Goal: Information Seeking & Learning: Learn about a topic

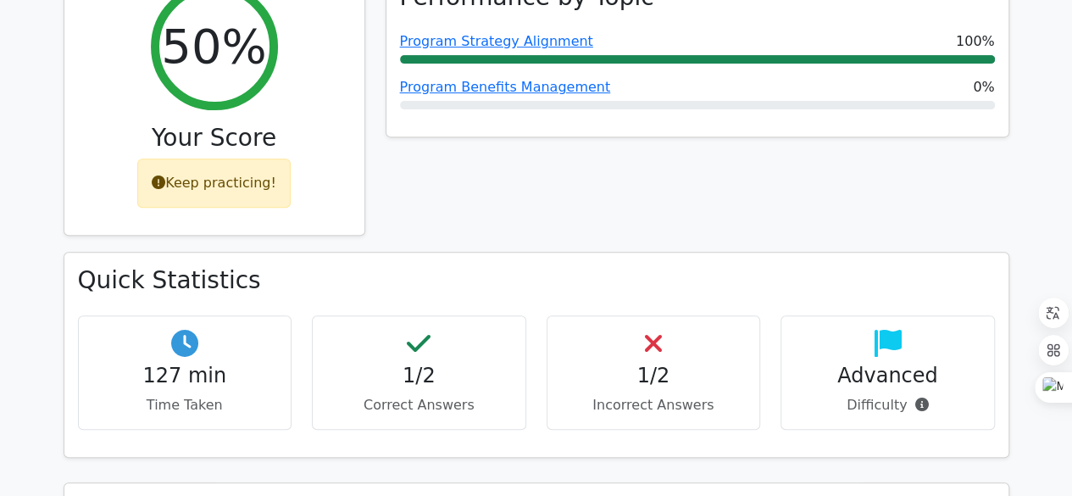
scroll to position [258, 0]
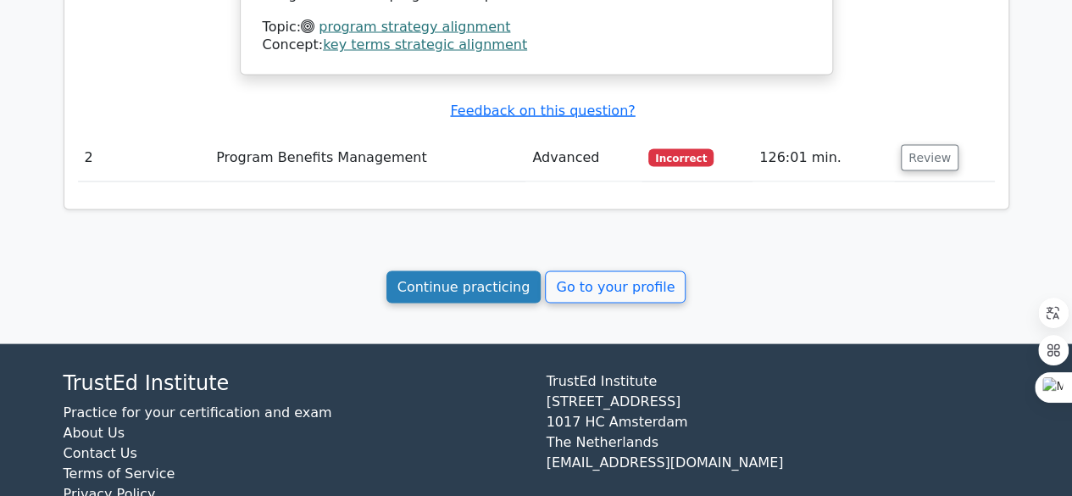
click at [466, 270] on link "Continue practicing" at bounding box center [464, 286] width 155 height 32
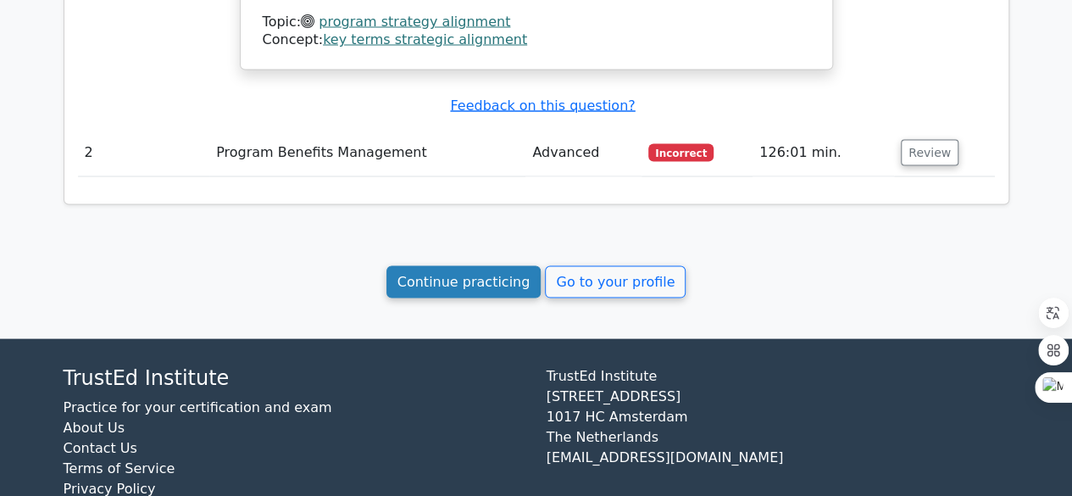
scroll to position [1608, 0]
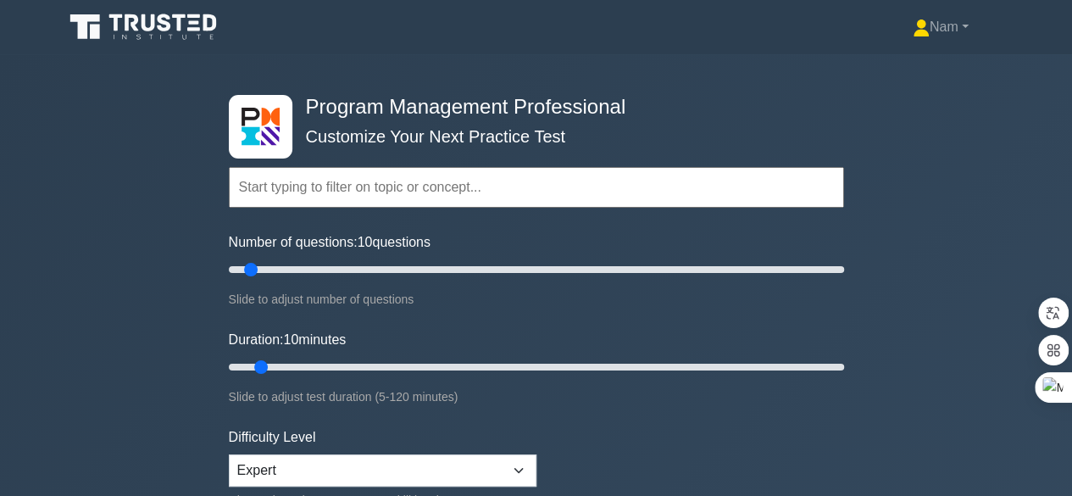
click at [432, 188] on input "text" at bounding box center [536, 187] width 615 height 41
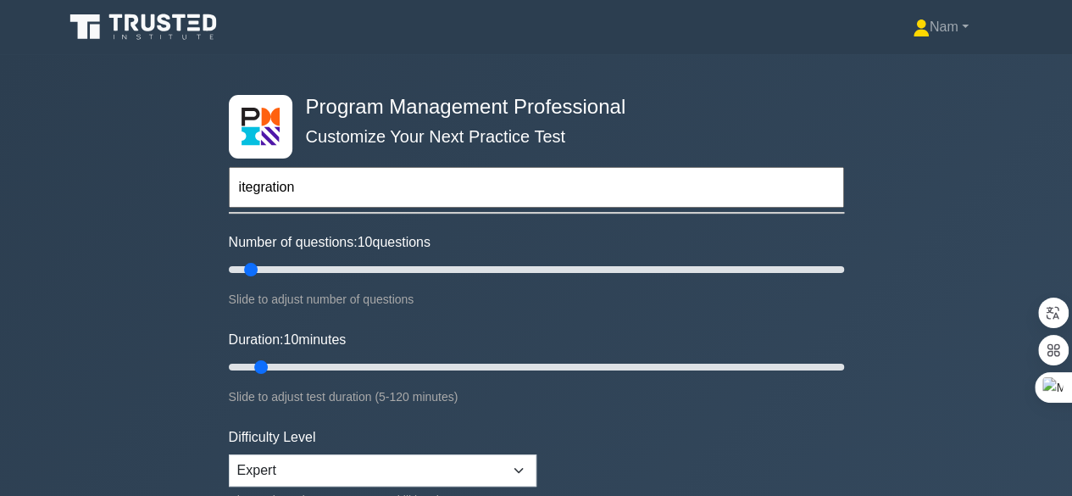
type input "itegration"
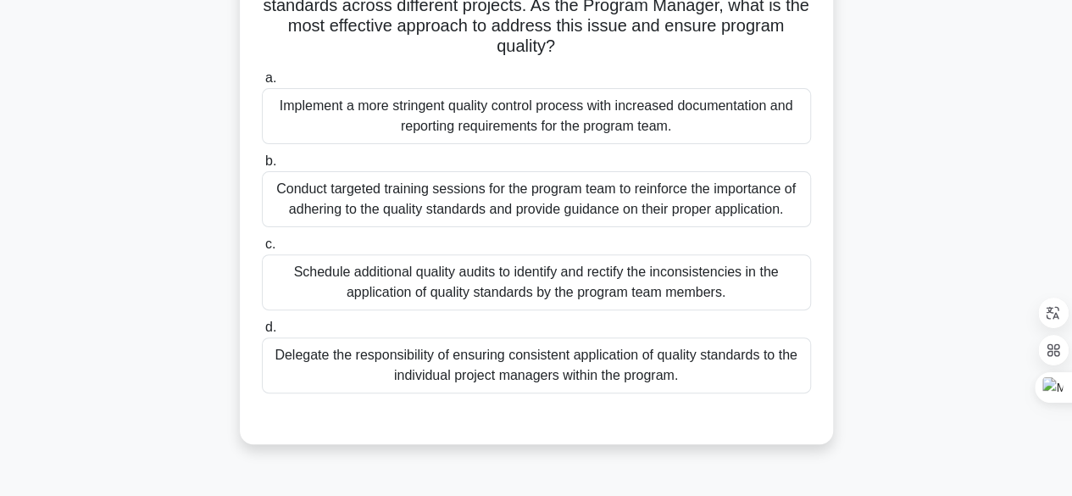
scroll to position [168, 0]
click at [387, 284] on div "Schedule additional quality audits to identify and rectify the inconsistencies …" at bounding box center [536, 282] width 549 height 56
click at [262, 250] on input "c. Schedule additional quality audits to identify and rectify the inconsistenci…" at bounding box center [262, 244] width 0 height 11
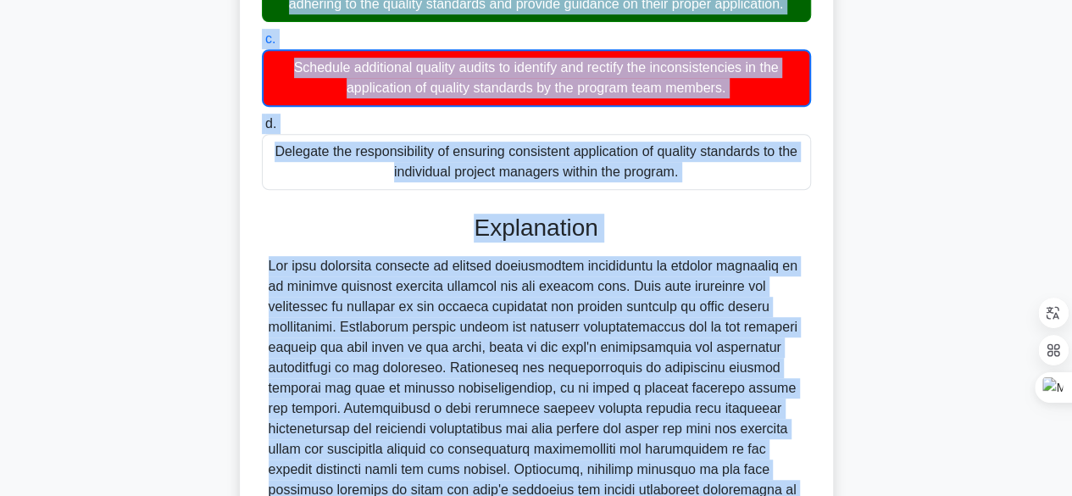
scroll to position [382, 0]
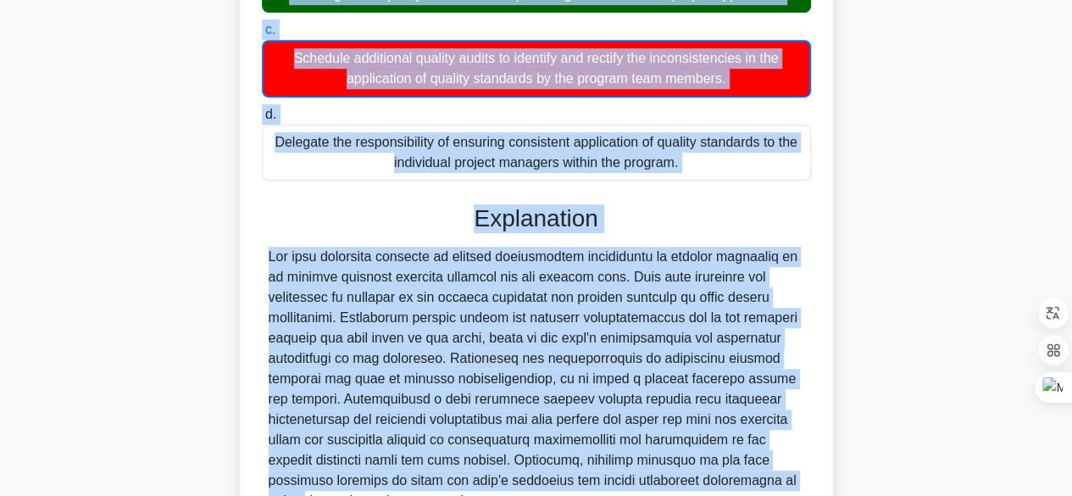
drag, startPoint x: 285, startPoint y: 46, endPoint x: 697, endPoint y: 171, distance: 430.6
click at [697, 171] on div "During a Program Quality Control review, it is discovered that the program team…" at bounding box center [537, 172] width 580 height 906
copy div "During a Program Quality Control review, it is discovered that the program team…"
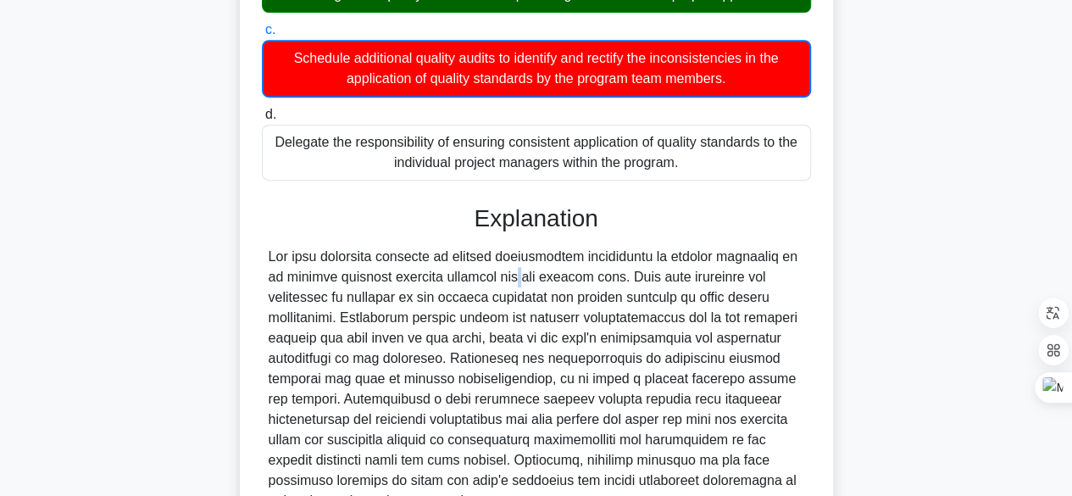
click at [398, 274] on div at bounding box center [537, 379] width 536 height 264
click at [706, 259] on div at bounding box center [537, 379] width 536 height 264
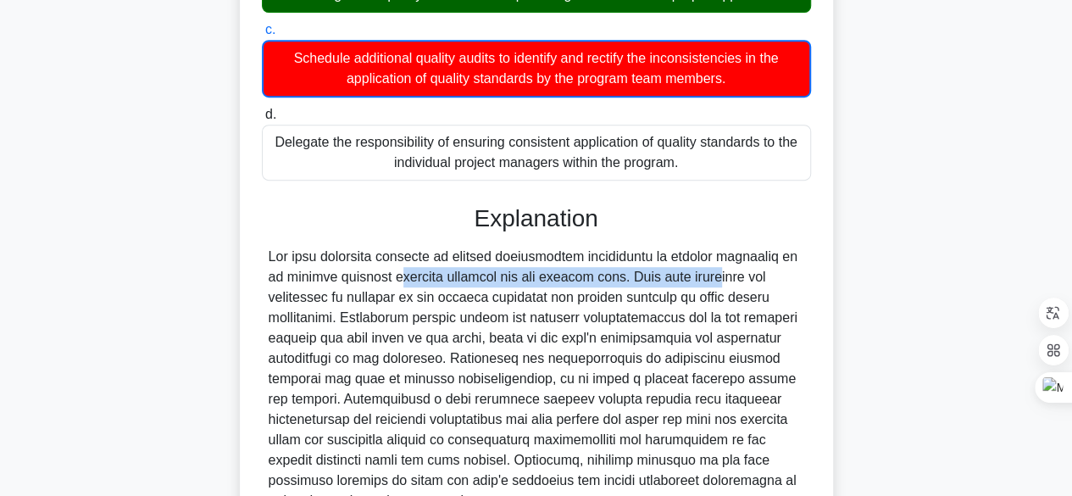
drag, startPoint x: 277, startPoint y: 273, endPoint x: 602, endPoint y: 275, distance: 324.6
click at [602, 275] on div at bounding box center [537, 379] width 536 height 264
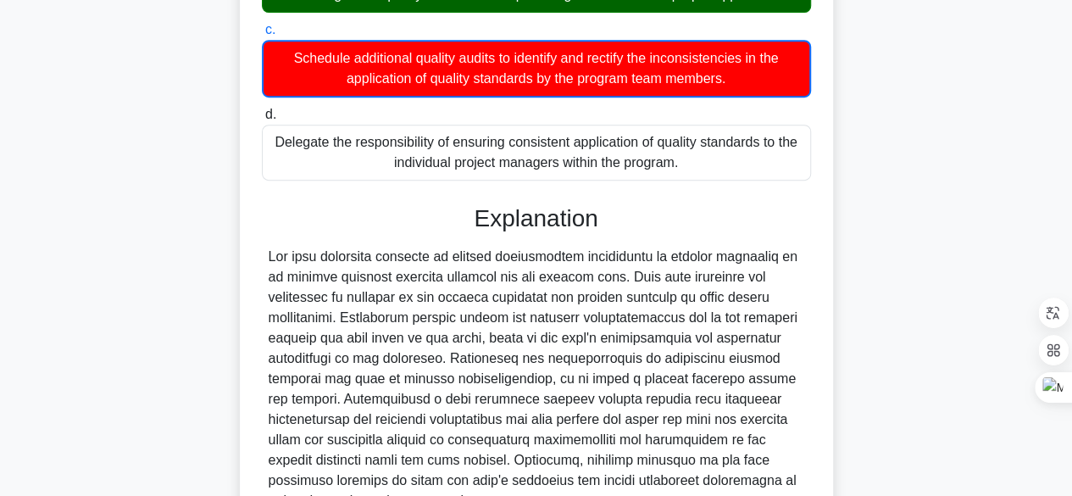
click at [798, 282] on div at bounding box center [537, 379] width 536 height 264
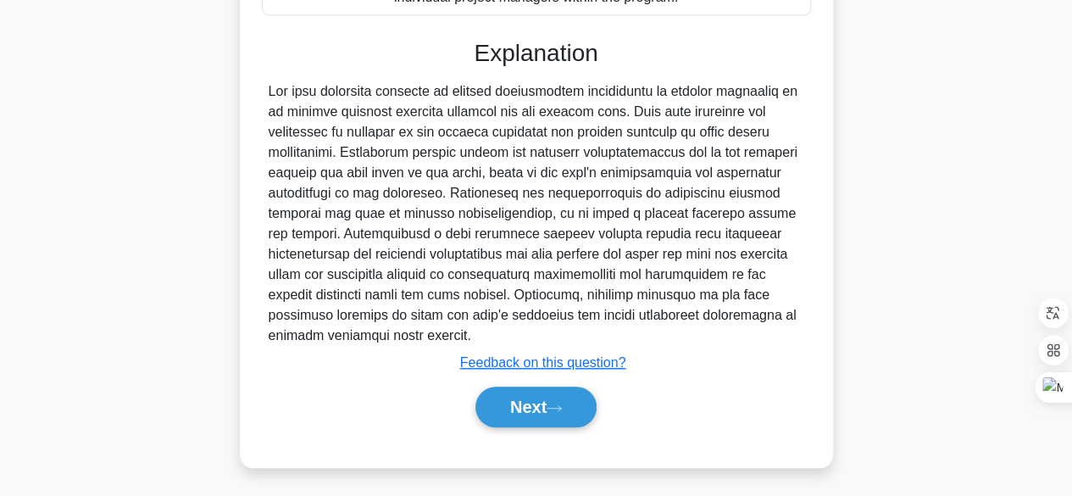
scroll to position [549, 0]
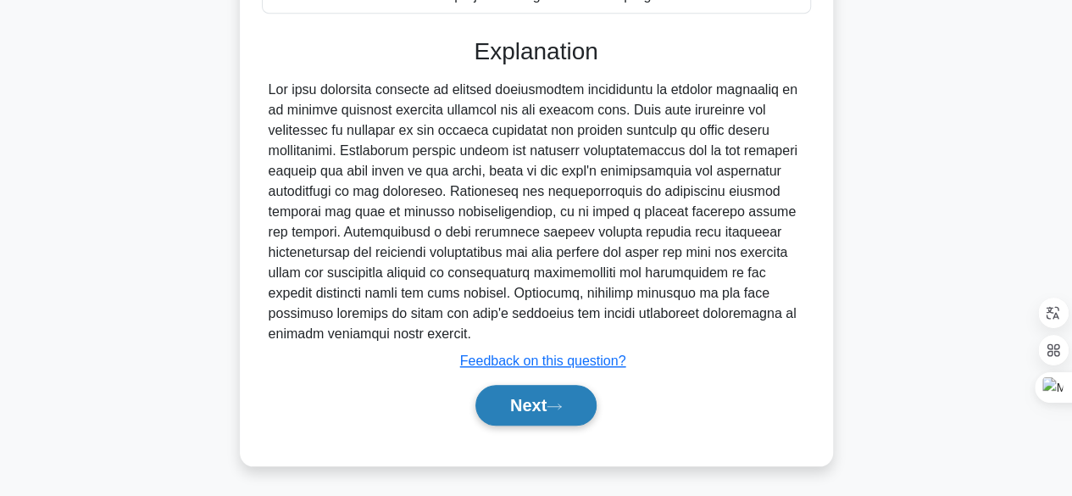
click at [541, 394] on button "Next" at bounding box center [536, 405] width 121 height 41
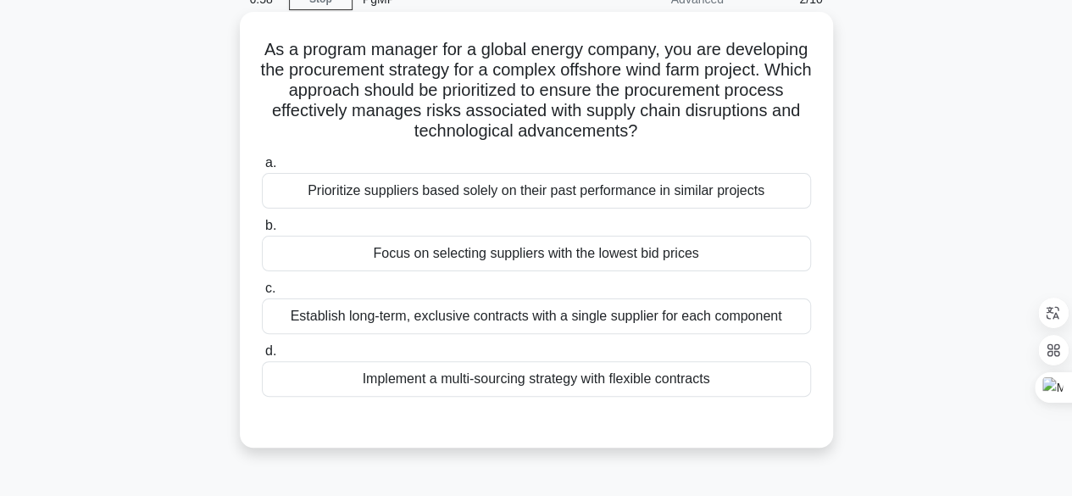
scroll to position [83, 0]
click at [468, 318] on div "Establish long-term, exclusive contracts with a single supplier for each compon…" at bounding box center [536, 316] width 549 height 36
click at [262, 294] on input "c. Establish long-term, exclusive contracts with a single supplier for each com…" at bounding box center [262, 288] width 0 height 11
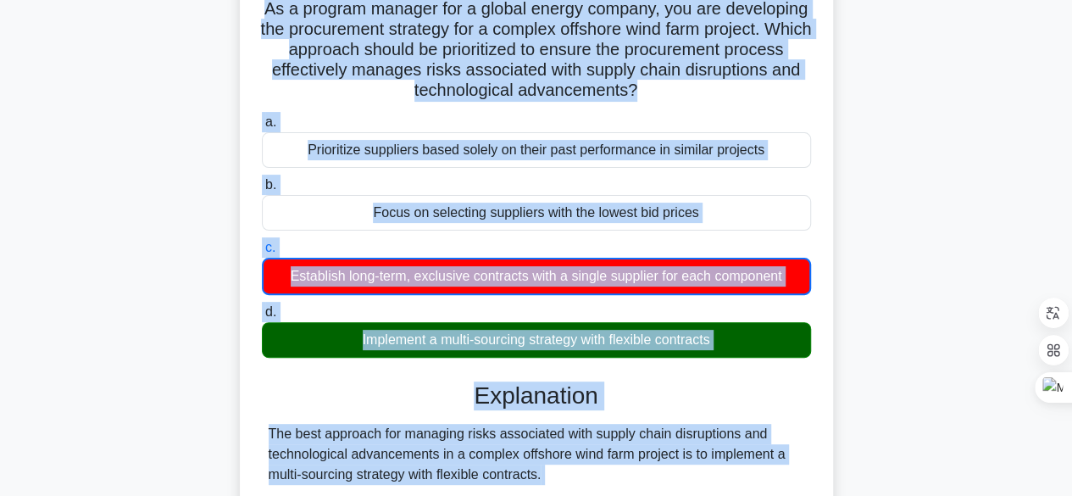
scroll to position [127, 0]
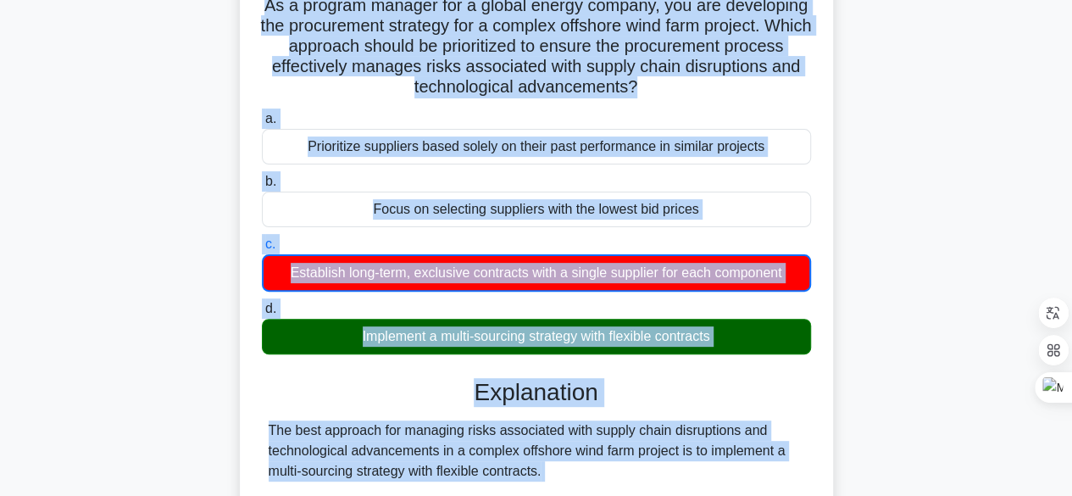
drag, startPoint x: 303, startPoint y: 127, endPoint x: 739, endPoint y: 353, distance: 490.9
copy div "As a program manager for a global energy company, you are developing the procur…"
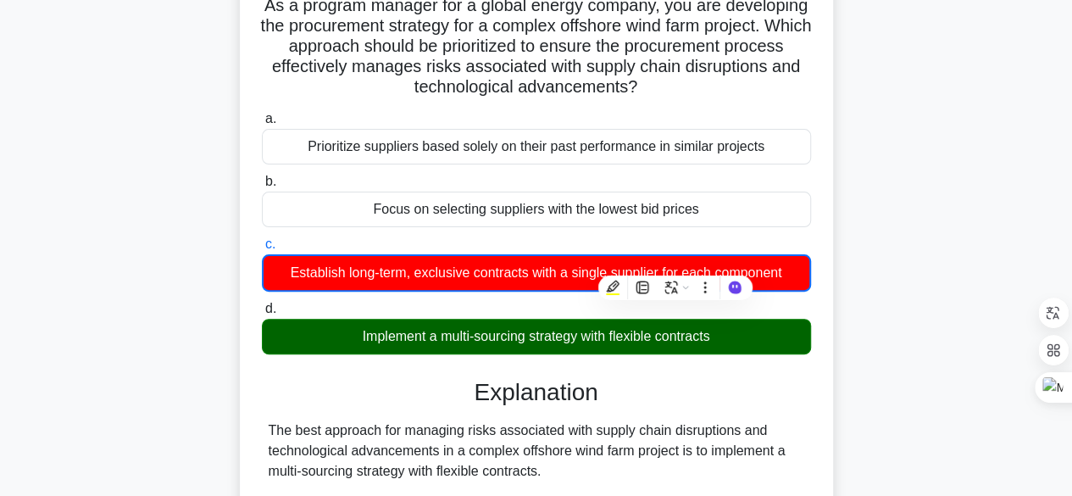
click at [668, 402] on h3 "Explanation" at bounding box center [536, 392] width 529 height 29
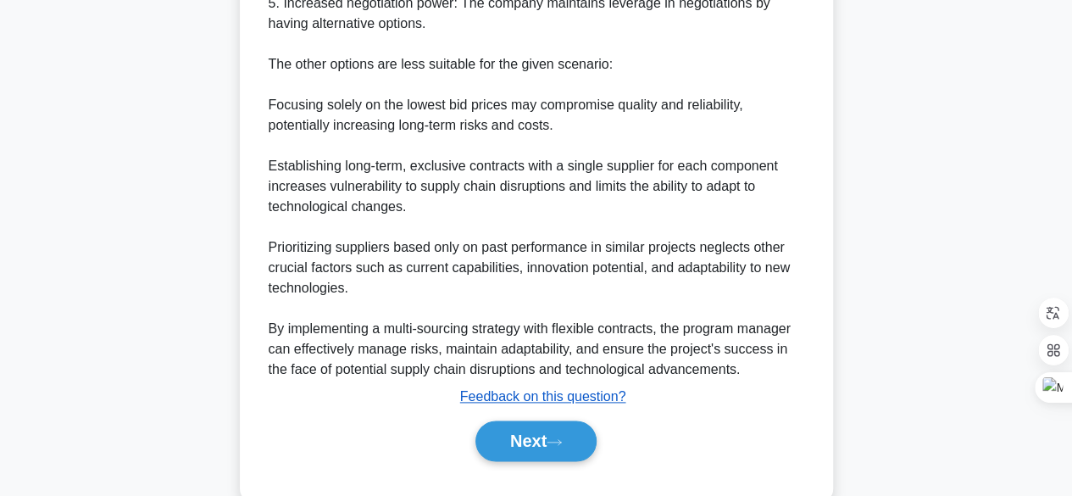
scroll to position [956, 0]
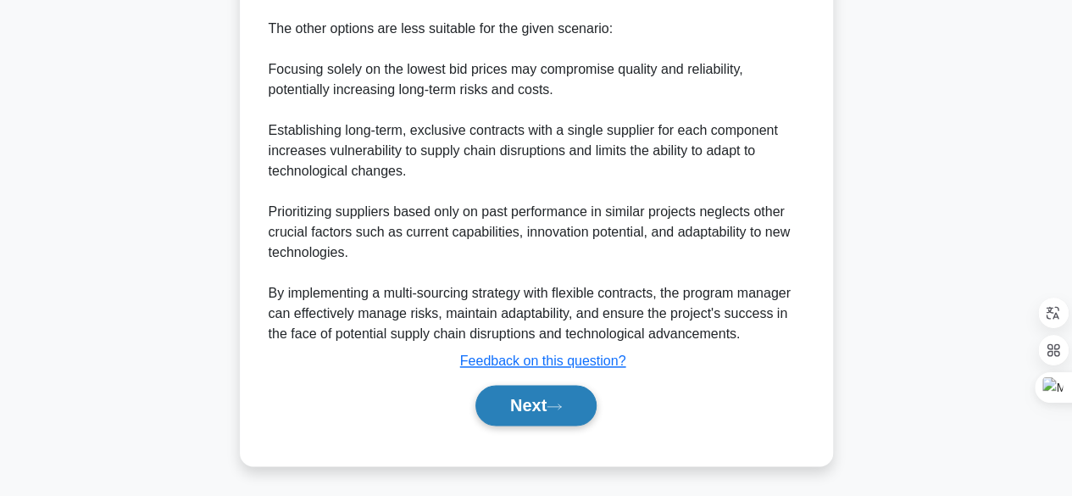
click at [554, 393] on button "Next" at bounding box center [536, 405] width 121 height 41
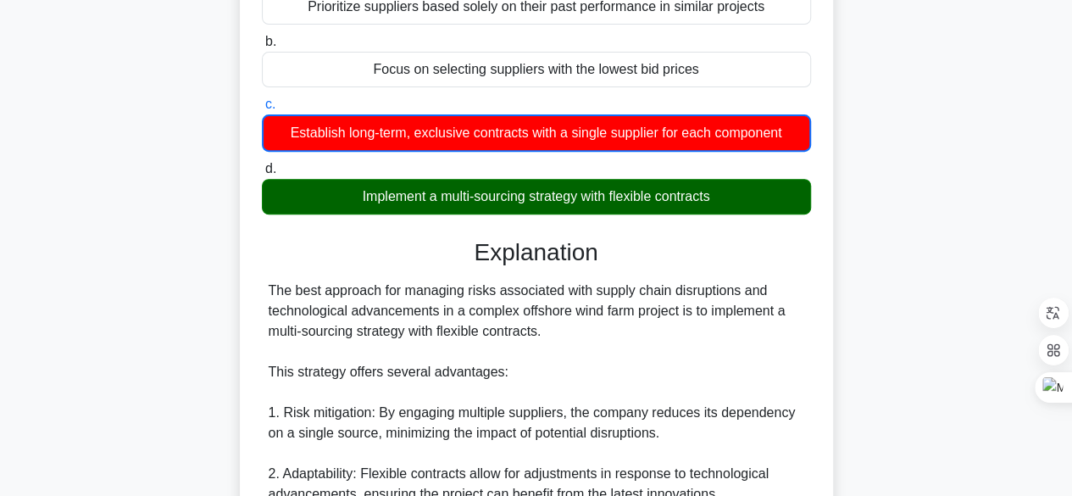
scroll to position [89, 0]
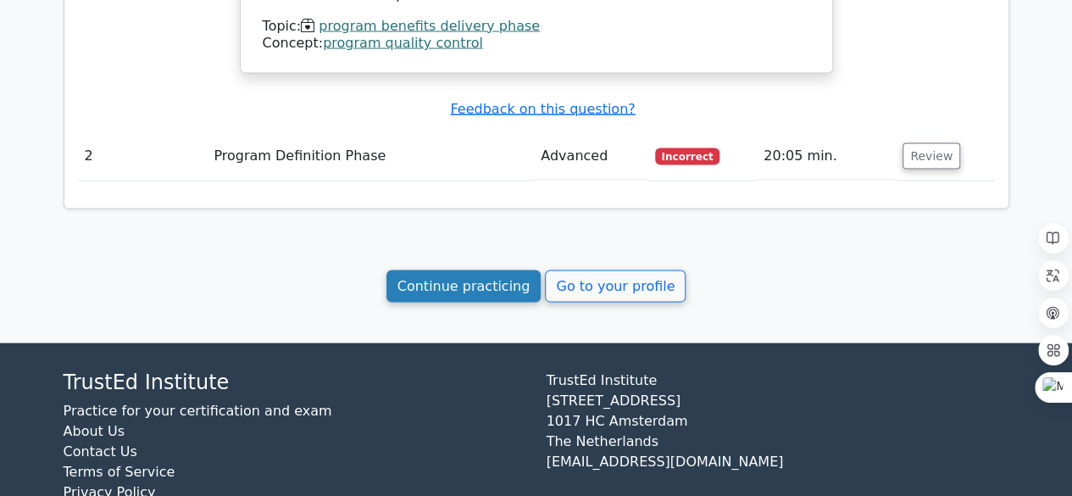
click at [469, 270] on link "Continue practicing" at bounding box center [464, 286] width 155 height 32
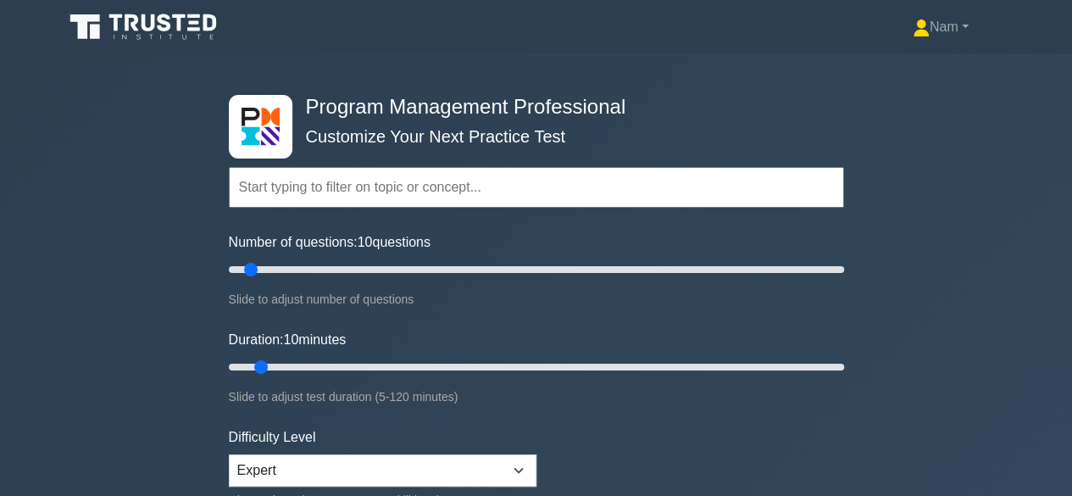
click at [369, 194] on input "text" at bounding box center [536, 187] width 615 height 41
click at [365, 192] on input "text" at bounding box center [536, 187] width 615 height 41
type input "i"
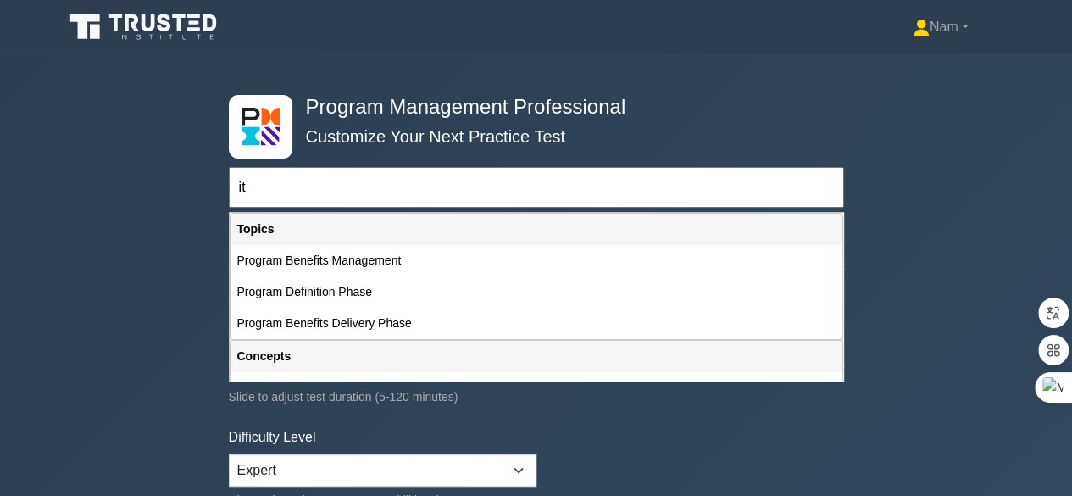
type input "i"
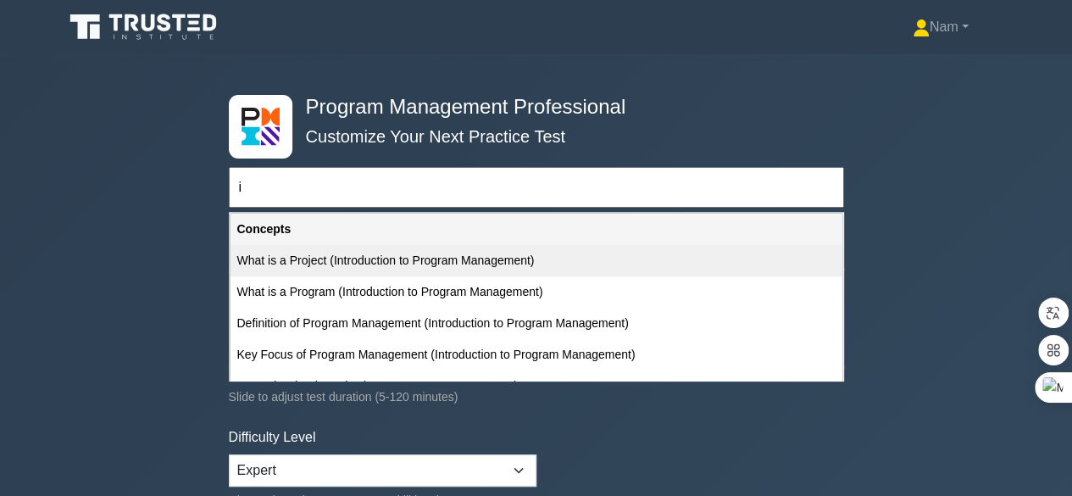
scroll to position [253, 0]
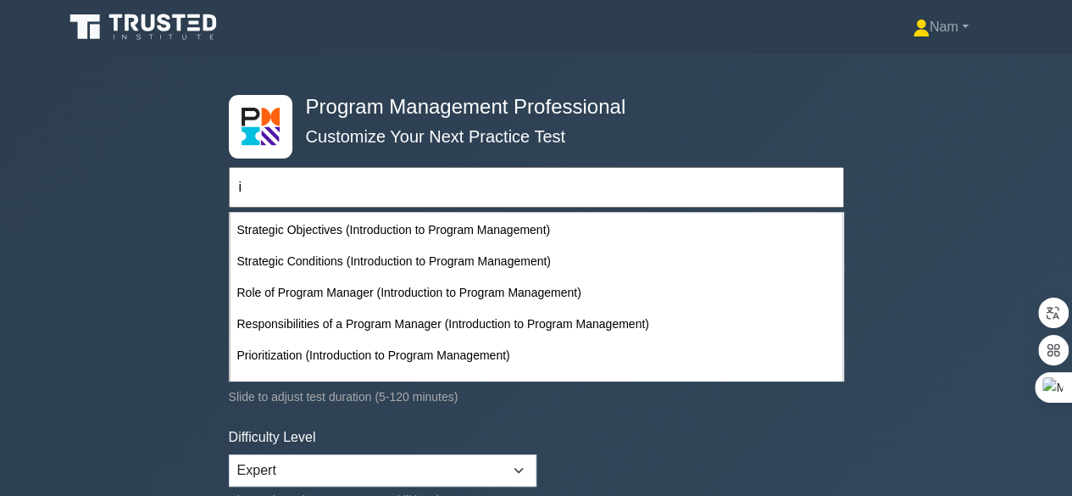
click at [298, 204] on input "i" at bounding box center [536, 187] width 615 height 41
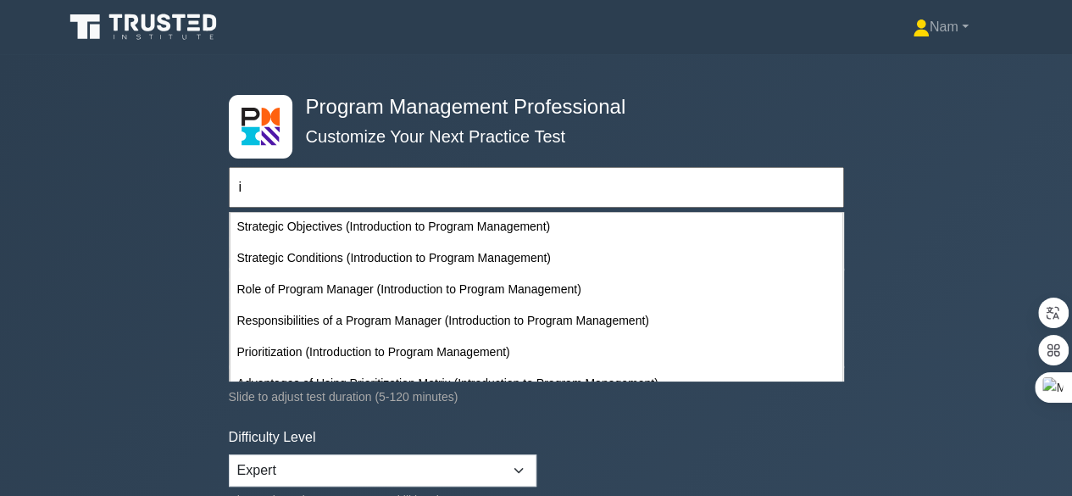
click at [290, 191] on input "i" at bounding box center [536, 187] width 615 height 41
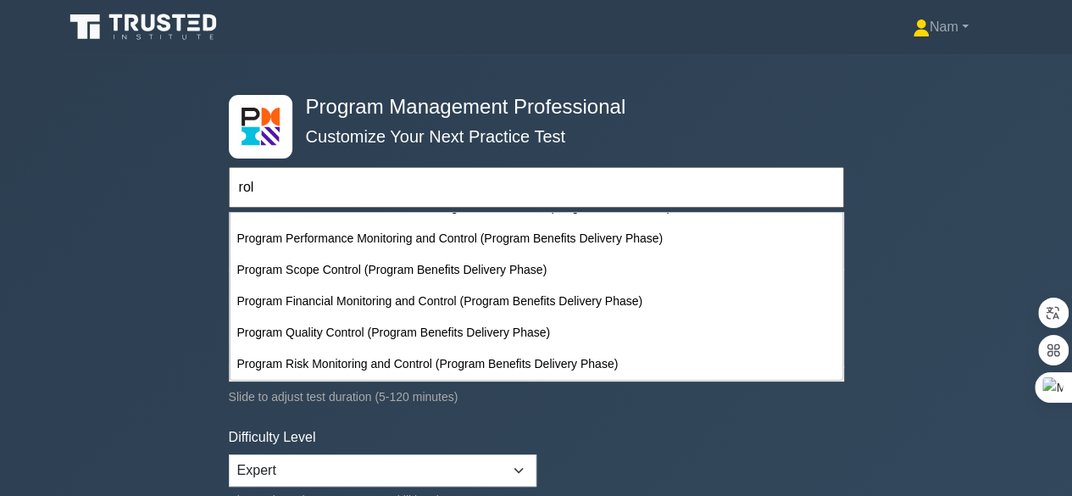
scroll to position [0, 0]
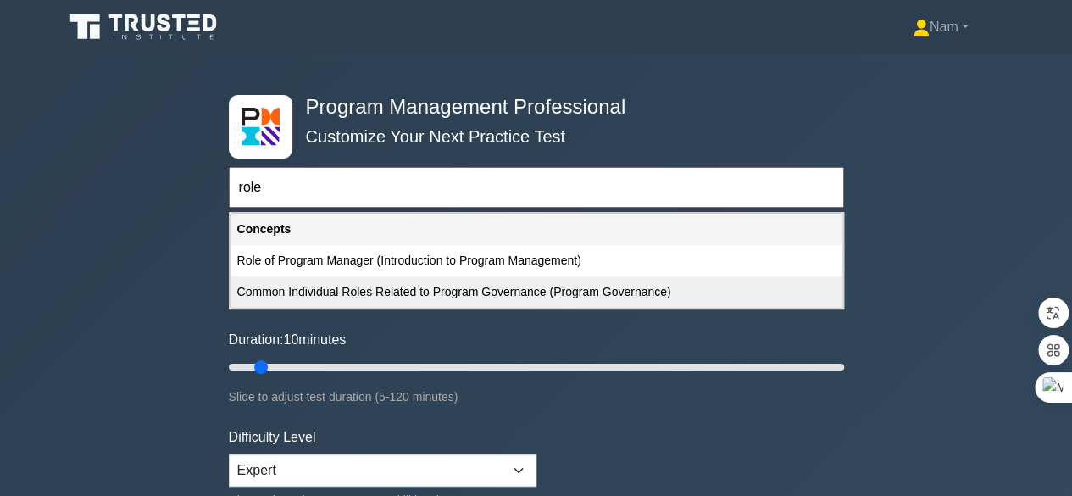
click at [444, 294] on div "Common Individual Roles Related to Program Governance (Program Governance)" at bounding box center [537, 291] width 612 height 31
type input "Common Individual Roles Related to Program Governance (Program Governance)"
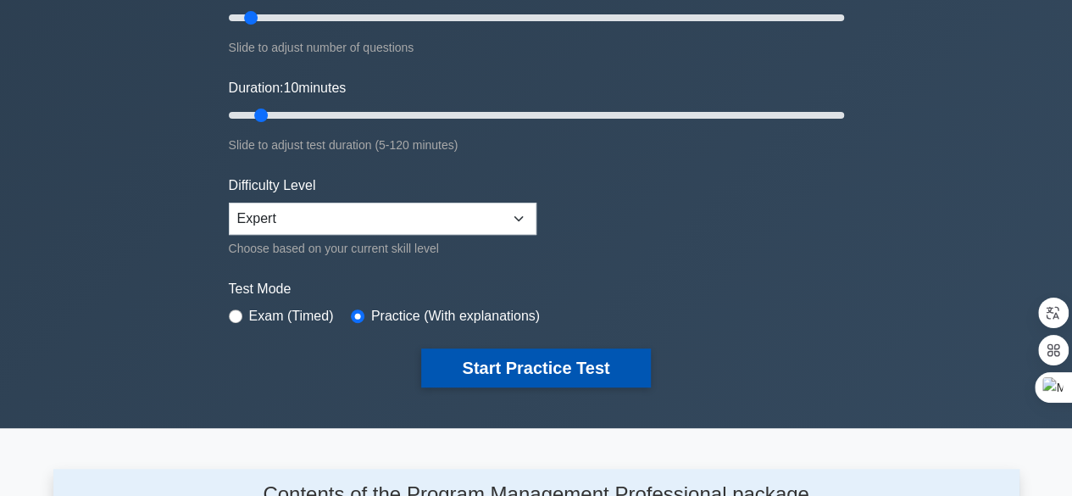
scroll to position [253, 0]
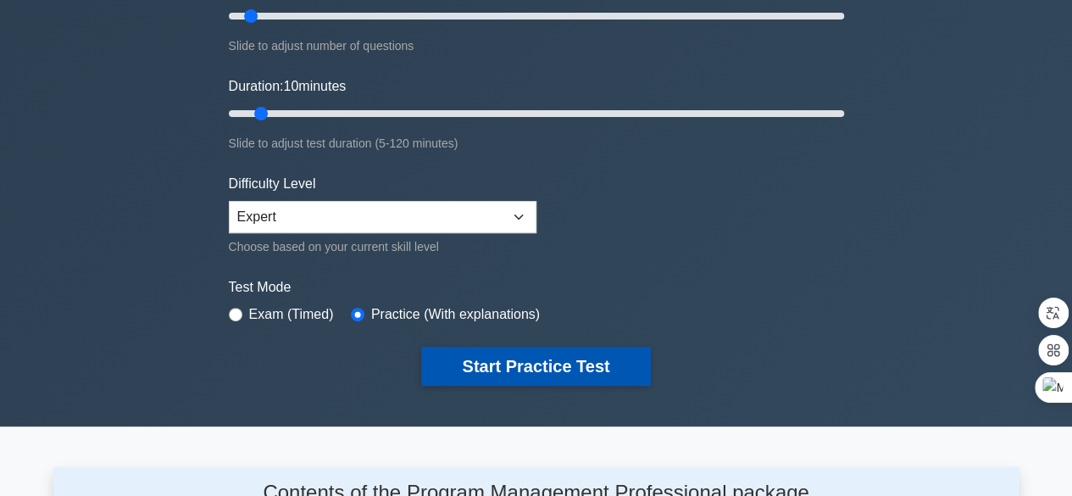
click at [476, 367] on button "Start Practice Test" at bounding box center [535, 366] width 229 height 39
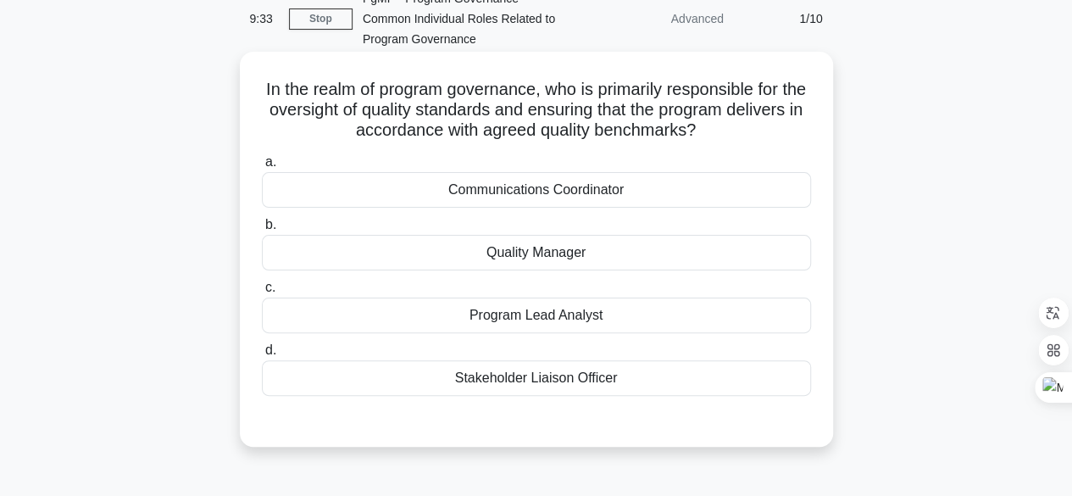
scroll to position [85, 0]
click at [557, 253] on div "Quality Manager" at bounding box center [536, 252] width 549 height 36
click at [262, 230] on input "b. Quality Manager" at bounding box center [262, 224] width 0 height 11
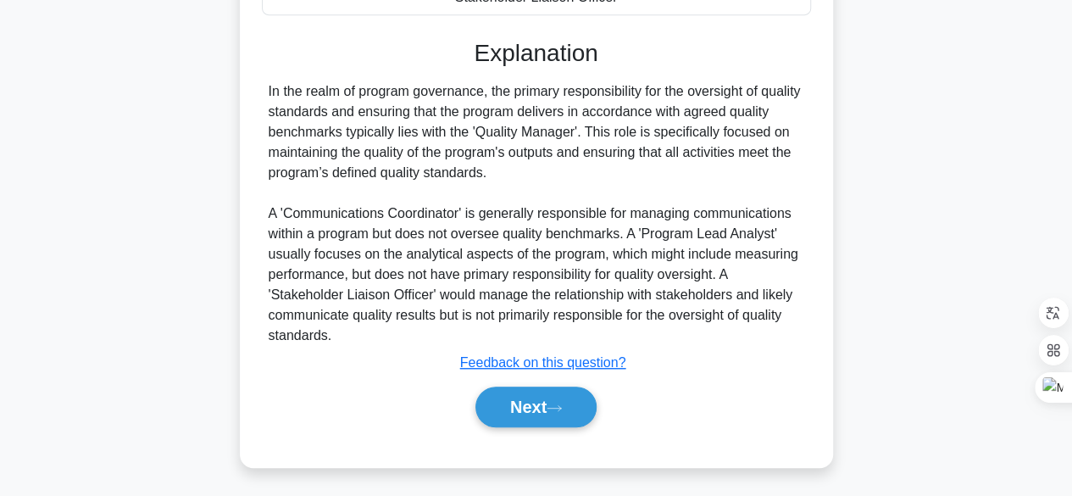
scroll to position [465, 0]
click at [502, 396] on button "Next" at bounding box center [536, 406] width 121 height 41
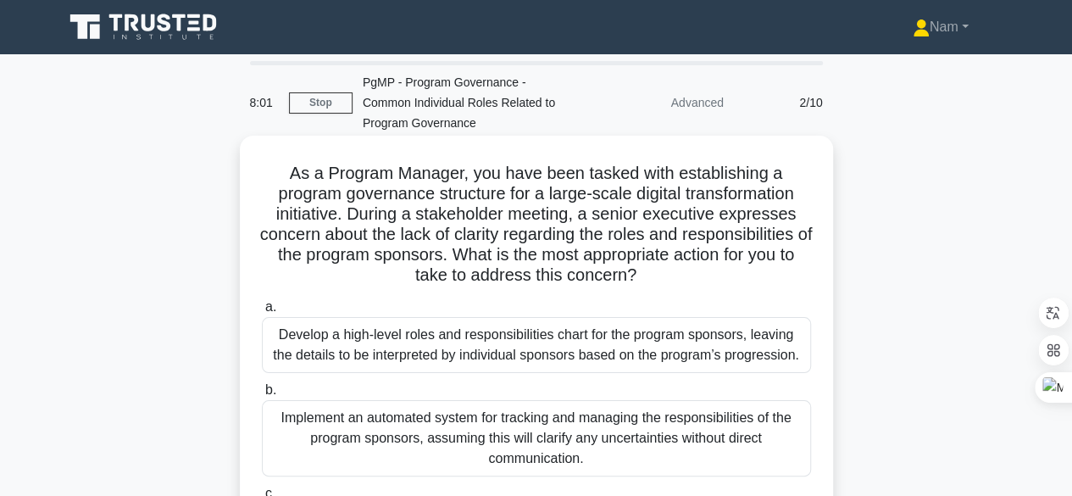
scroll to position [0, 0]
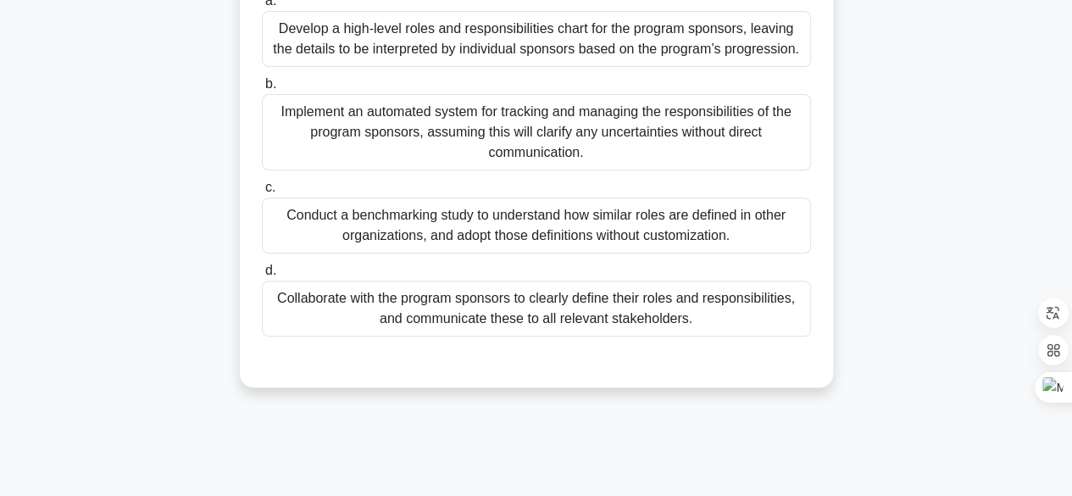
click at [432, 316] on div "Collaborate with the program sponsors to clearly define their roles and respons…" at bounding box center [536, 309] width 549 height 56
click at [262, 276] on input "d. Collaborate with the program sponsors to clearly define their roles and resp…" at bounding box center [262, 270] width 0 height 11
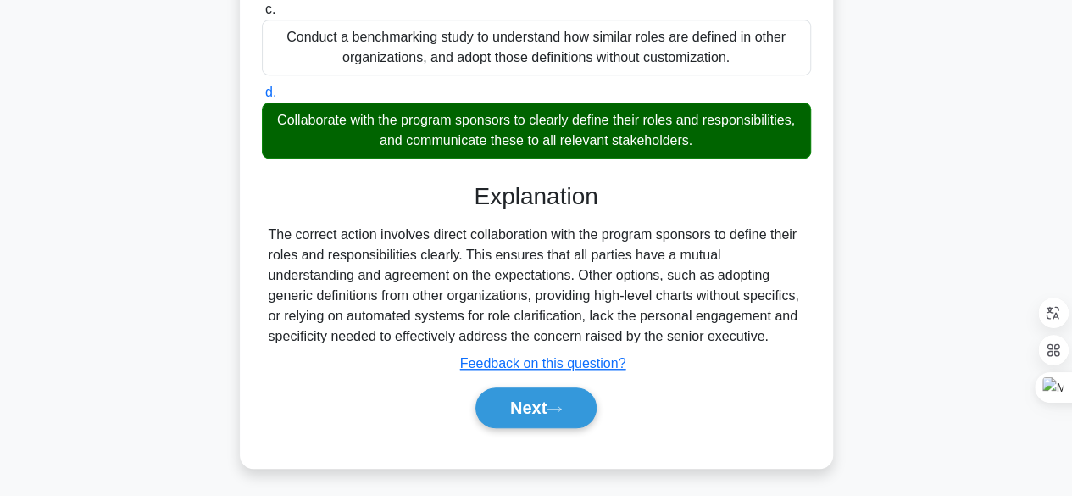
scroll to position [486, 0]
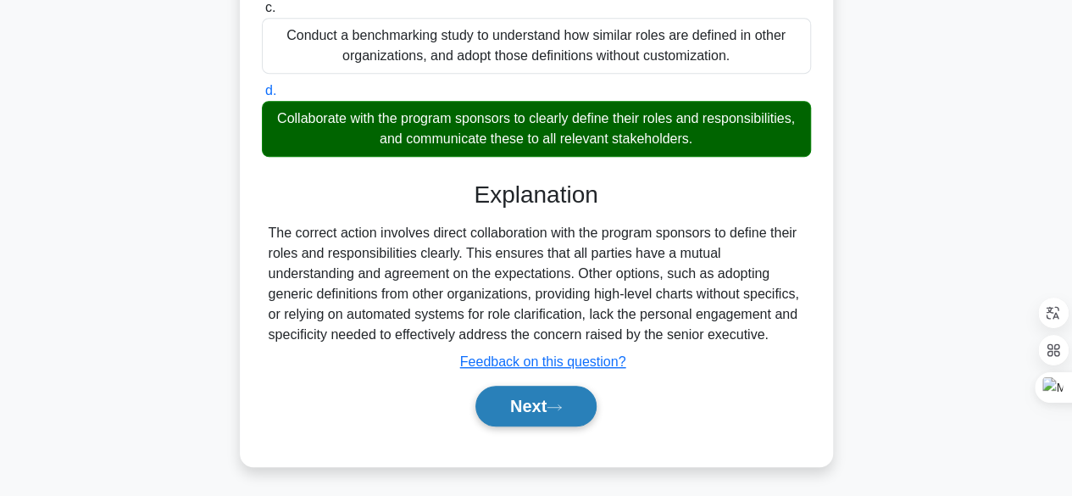
click at [525, 396] on button "Next" at bounding box center [536, 406] width 121 height 41
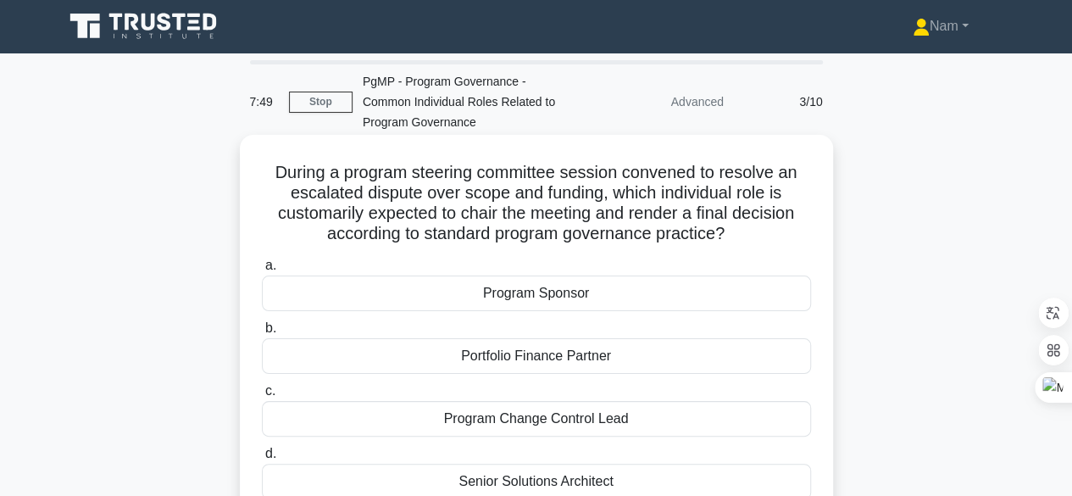
scroll to position [0, 0]
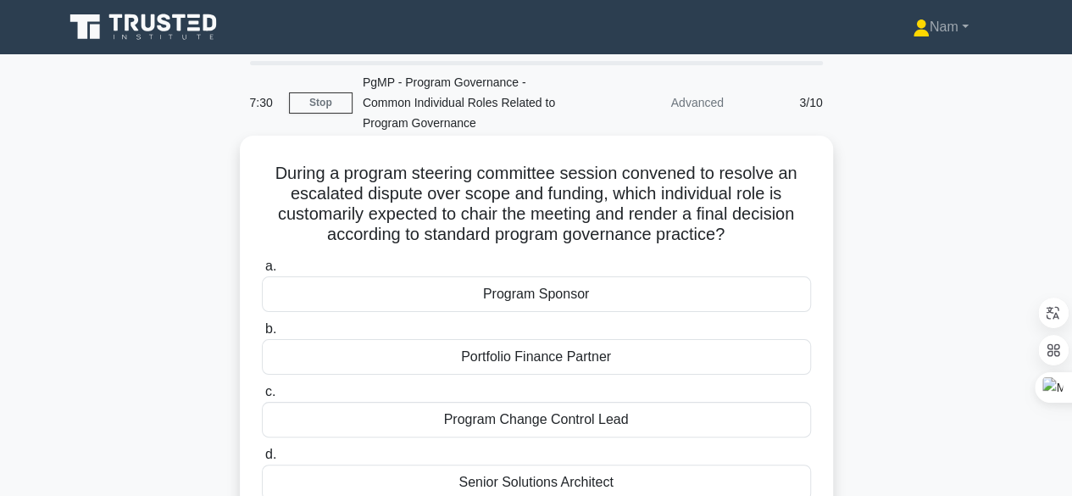
click at [559, 300] on div "Program Sponsor" at bounding box center [536, 294] width 549 height 36
click at [262, 272] on input "a. Program Sponsor" at bounding box center [262, 266] width 0 height 11
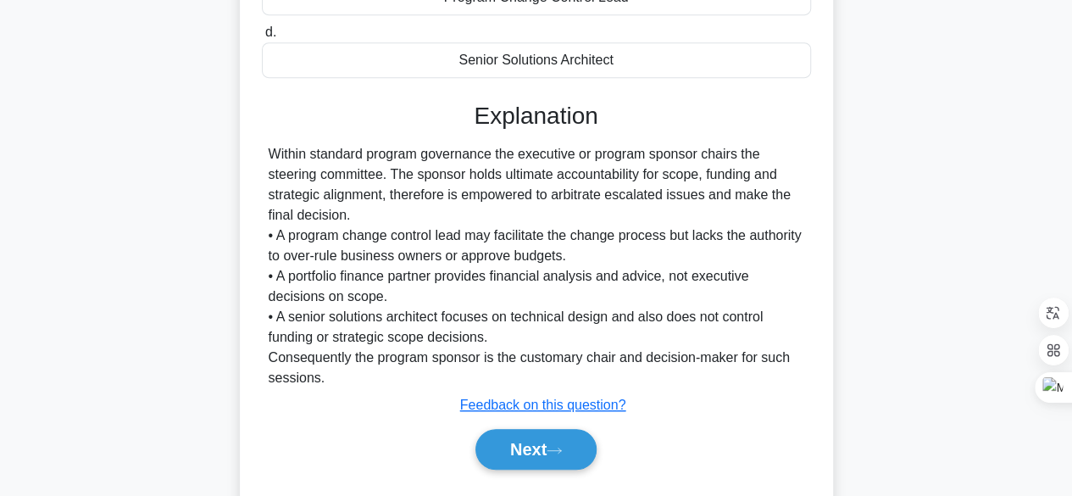
scroll to position [423, 0]
click at [539, 439] on button "Next" at bounding box center [536, 448] width 121 height 41
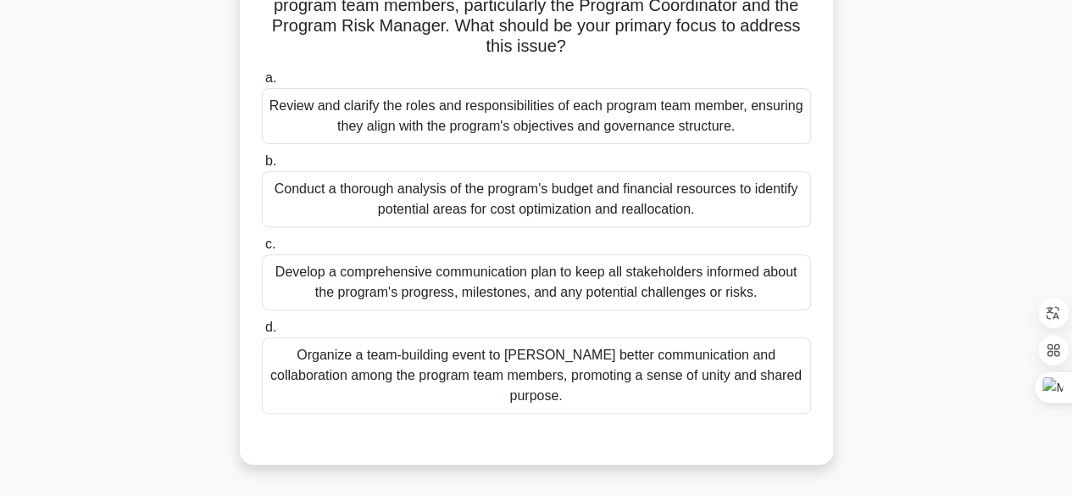
scroll to position [249, 0]
click at [417, 125] on div "Review and clarify the roles and responsibilities of each program team member, …" at bounding box center [536, 116] width 549 height 56
click at [262, 84] on input "a. Review and clarify the roles and responsibilities of each program team membe…" at bounding box center [262, 78] width 0 height 11
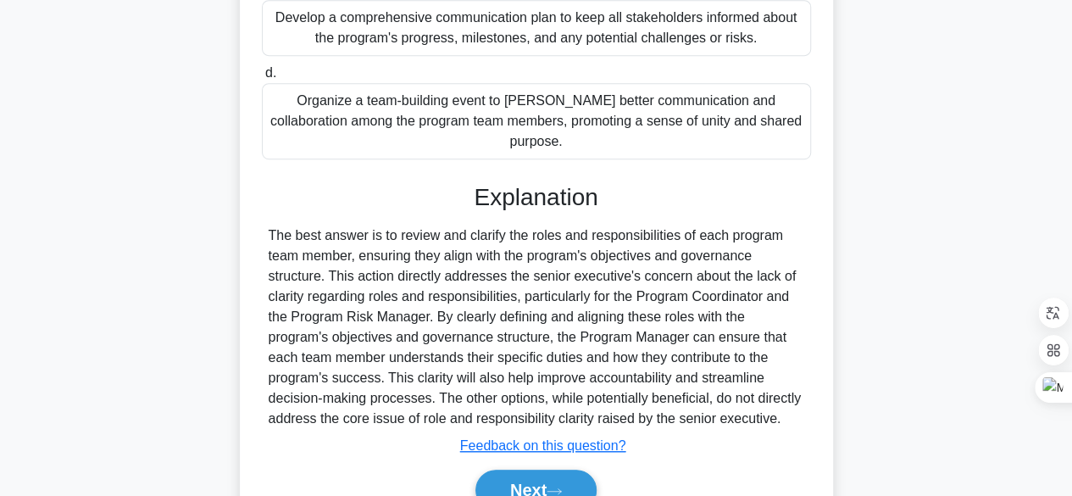
scroll to position [567, 0]
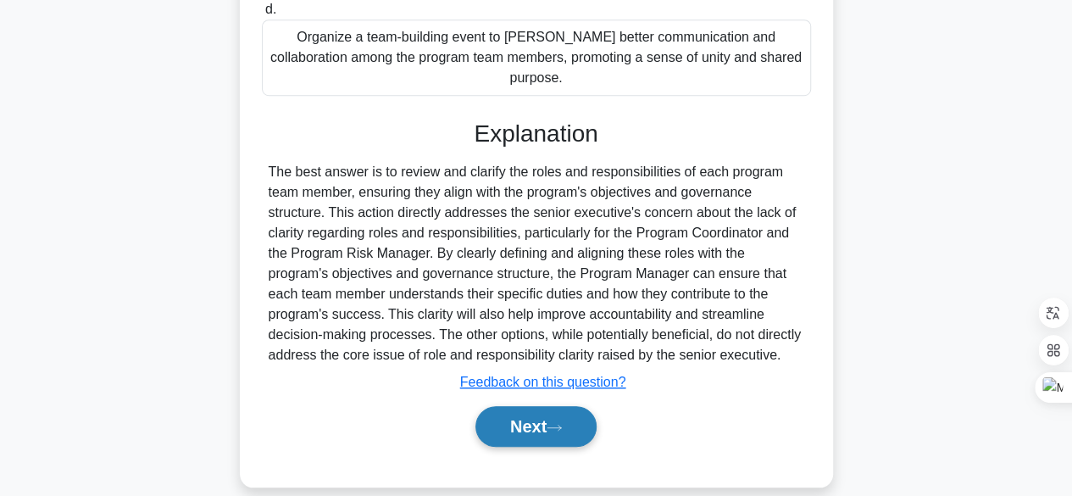
click at [522, 406] on button "Next" at bounding box center [536, 426] width 121 height 41
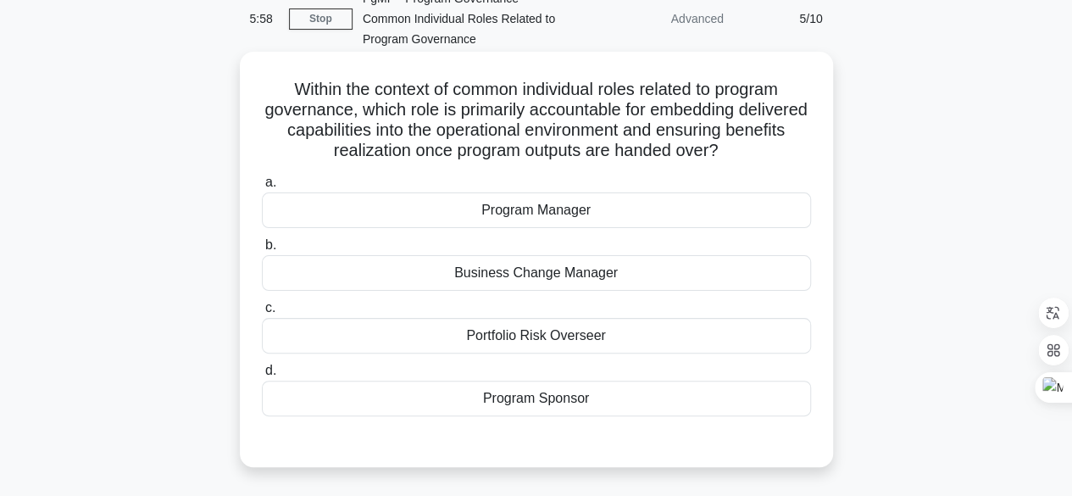
scroll to position [82, 0]
click at [544, 216] on div "Program Manager" at bounding box center [536, 212] width 549 height 36
click at [262, 190] on input "a. Program Manager" at bounding box center [262, 184] width 0 height 11
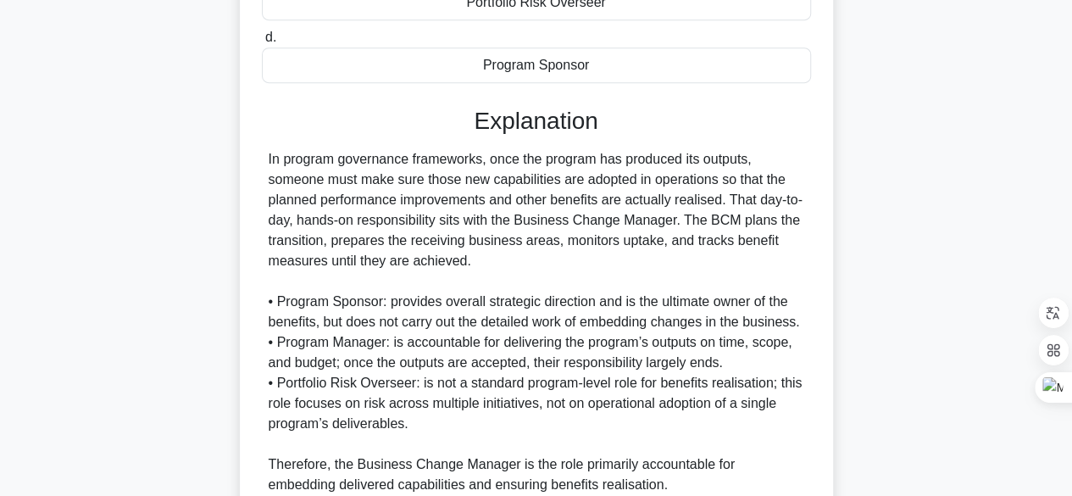
scroll to position [420, 0]
drag, startPoint x: 514, startPoint y: 219, endPoint x: 674, endPoint y: 220, distance: 160.2
click at [674, 220] on div "In program governance frameworks, once the program has produced its outputs, so…" at bounding box center [537, 321] width 536 height 346
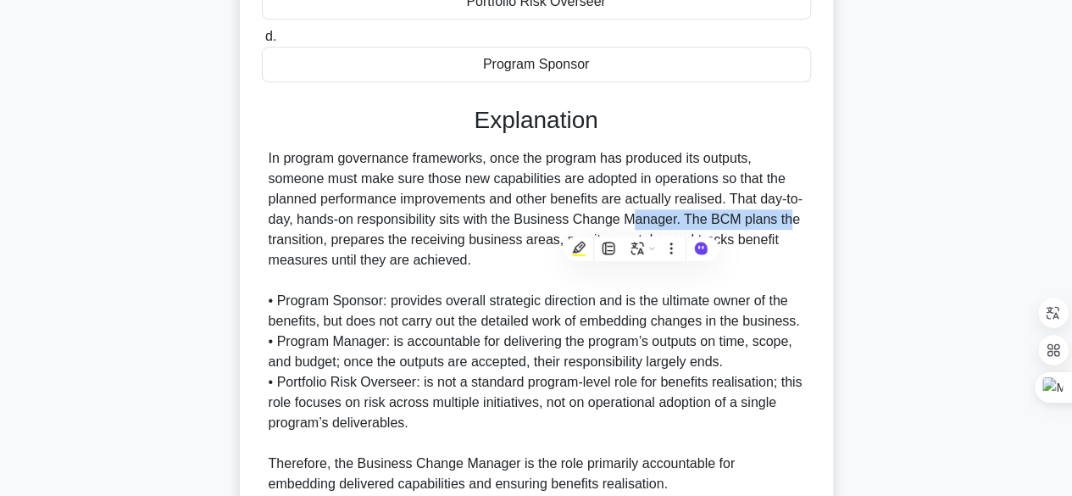
copy div "Business Change Manager."
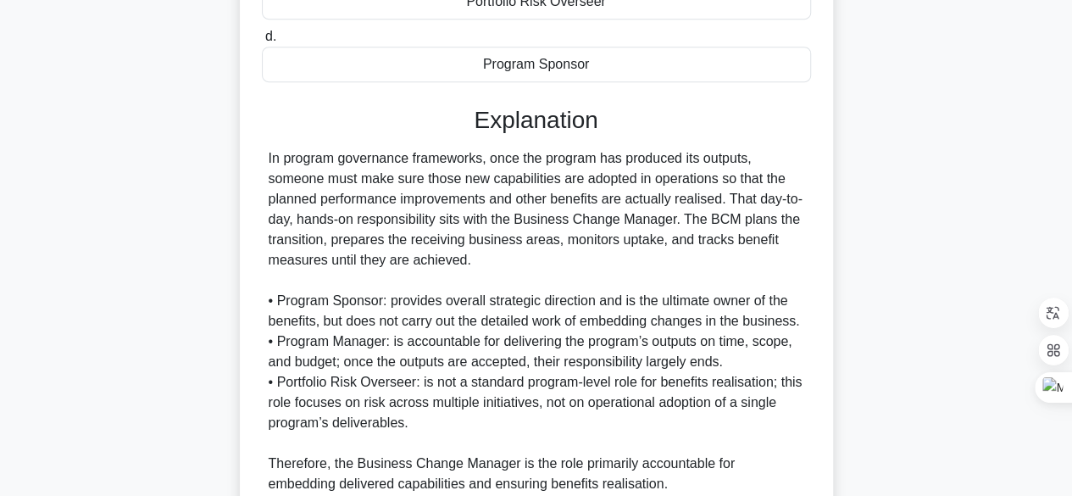
click at [328, 218] on div "In program governance frameworks, once the program has produced its outputs, so…" at bounding box center [537, 321] width 536 height 346
click at [265, 153] on div "In program governance frameworks, once the program has produced its outputs, so…" at bounding box center [536, 321] width 549 height 346
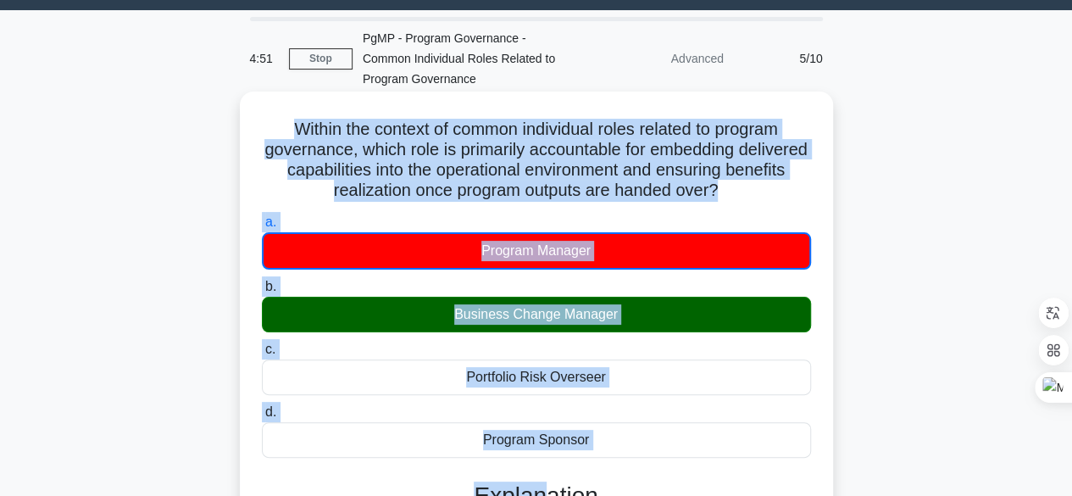
scroll to position [161, 0]
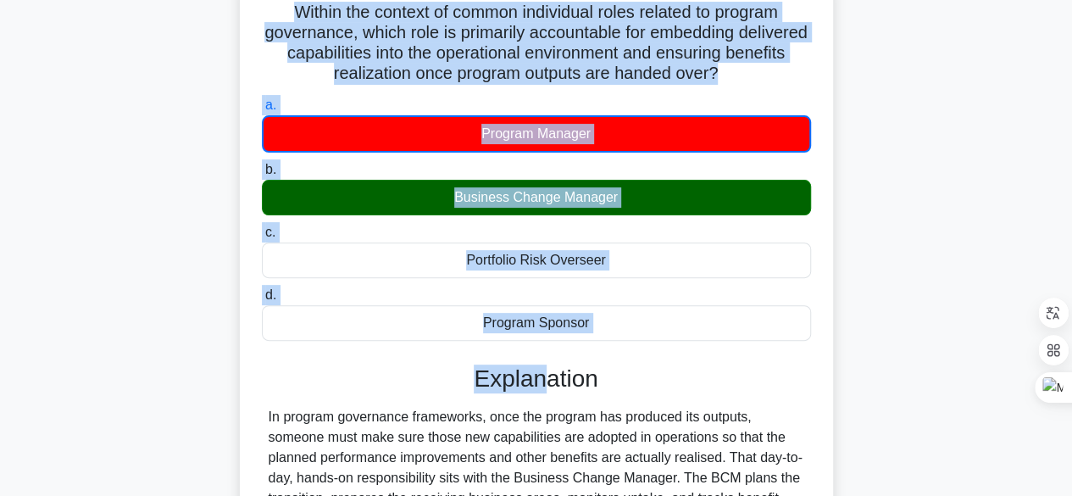
drag, startPoint x: 281, startPoint y: 169, endPoint x: 603, endPoint y: 329, distance: 359.0
click at [603, 329] on div "Within the context of common individual roles related to program governance, wh…" at bounding box center [537, 424] width 580 height 886
copy div "Within the context of common individual roles related to program governance, wh…"
click at [729, 275] on div "Portfolio Risk Overseer" at bounding box center [536, 260] width 549 height 36
click at [262, 238] on input "c. Portfolio Risk Overseer" at bounding box center [262, 232] width 0 height 11
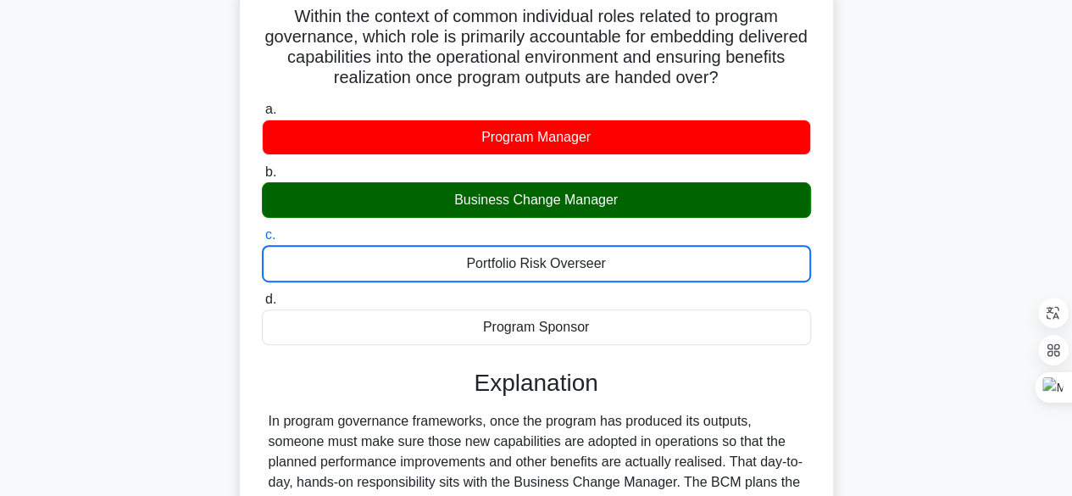
click at [877, 154] on div "Within the context of common individual roles related to program governance, wh…" at bounding box center [536, 439] width 966 height 920
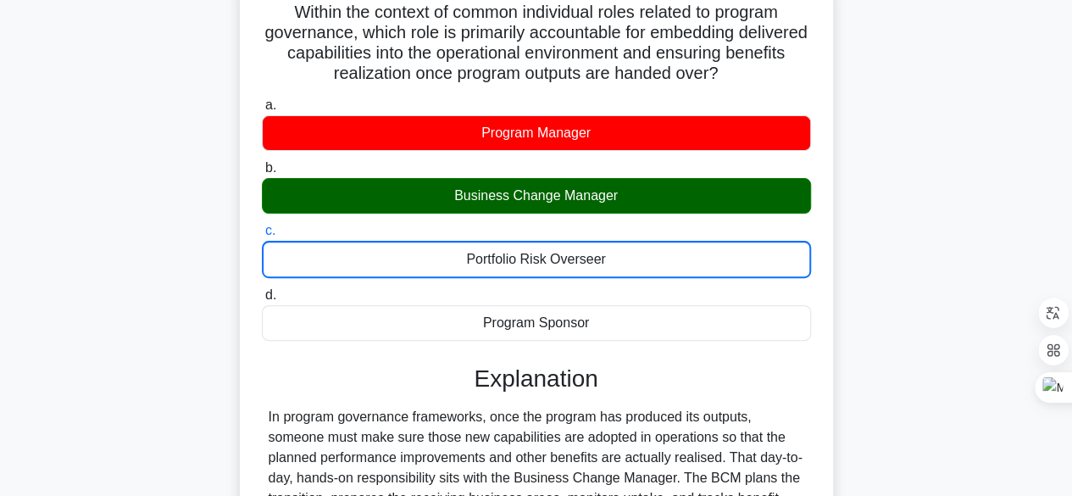
click at [551, 81] on h5 "Within the context of common individual roles related to program governance, wh…" at bounding box center [536, 43] width 553 height 83
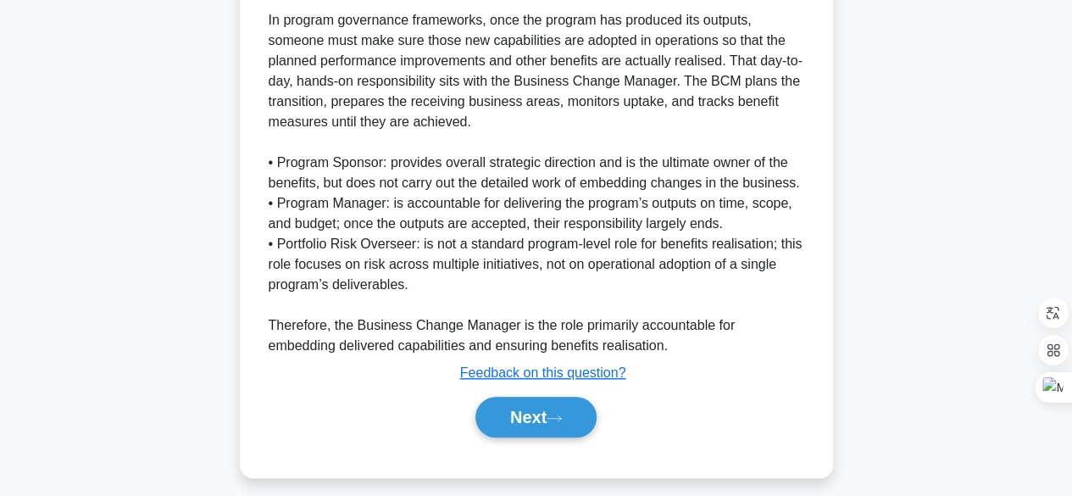
scroll to position [570, 0]
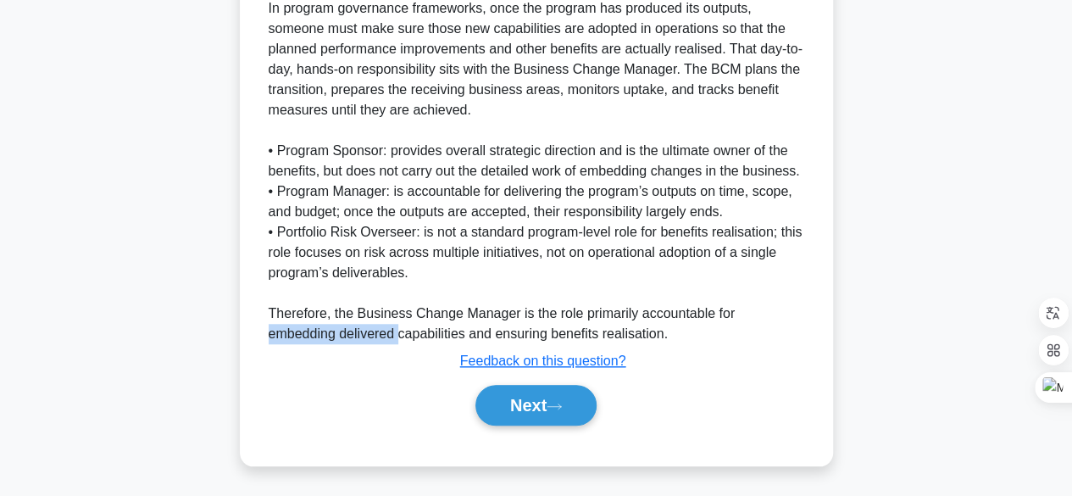
drag, startPoint x: 729, startPoint y: 314, endPoint x: 326, endPoint y: 331, distance: 403.0
click at [326, 331] on div "In program governance frameworks, once the program has produced its outputs, so…" at bounding box center [537, 171] width 536 height 346
copy div "embedding delivered"
click at [551, 403] on button "Next" at bounding box center [536, 405] width 121 height 41
click at [727, 385] on div "Next" at bounding box center [537, 405] width 556 height 41
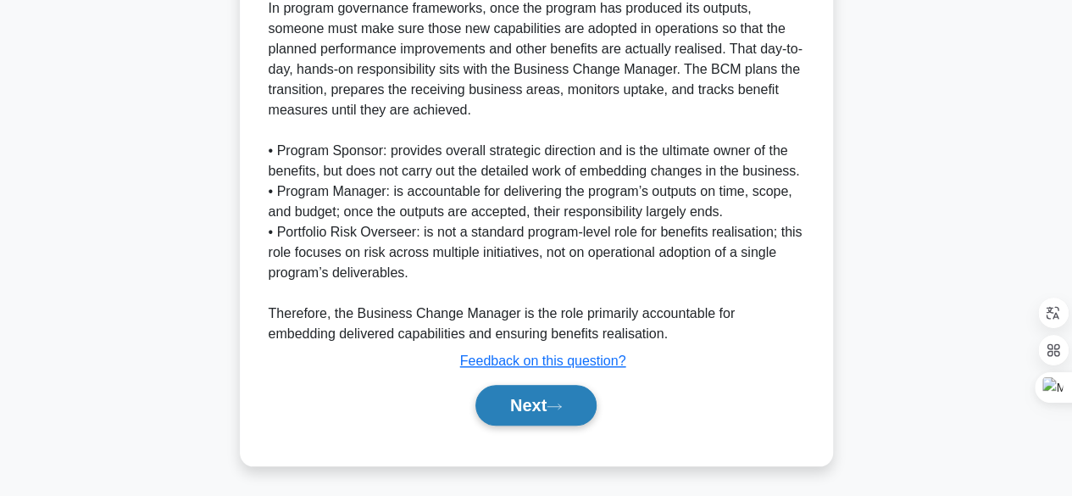
click at [575, 408] on button "Next" at bounding box center [536, 405] width 121 height 41
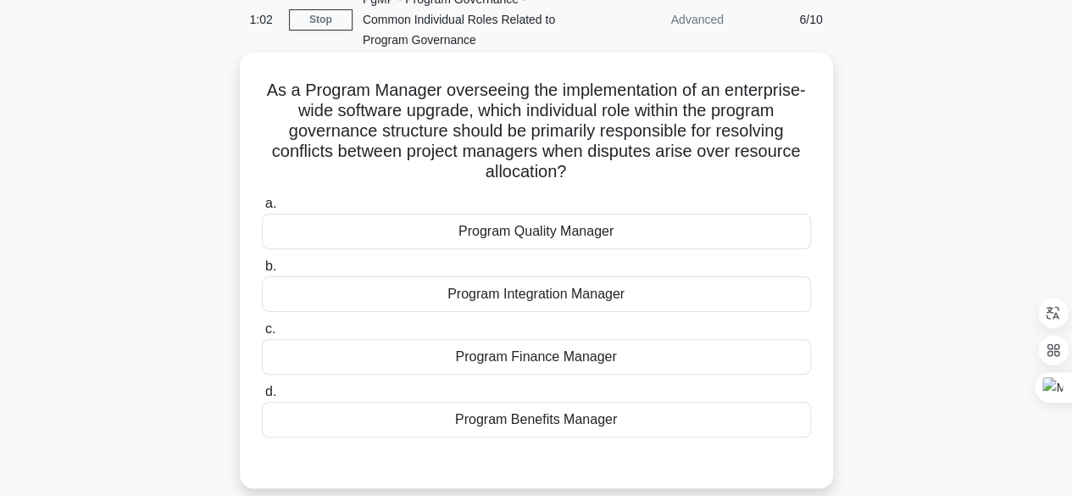
scroll to position [83, 0]
click at [552, 296] on div "Program Integration Manager" at bounding box center [536, 294] width 549 height 36
click at [262, 272] on input "b. Program Integration Manager" at bounding box center [262, 266] width 0 height 11
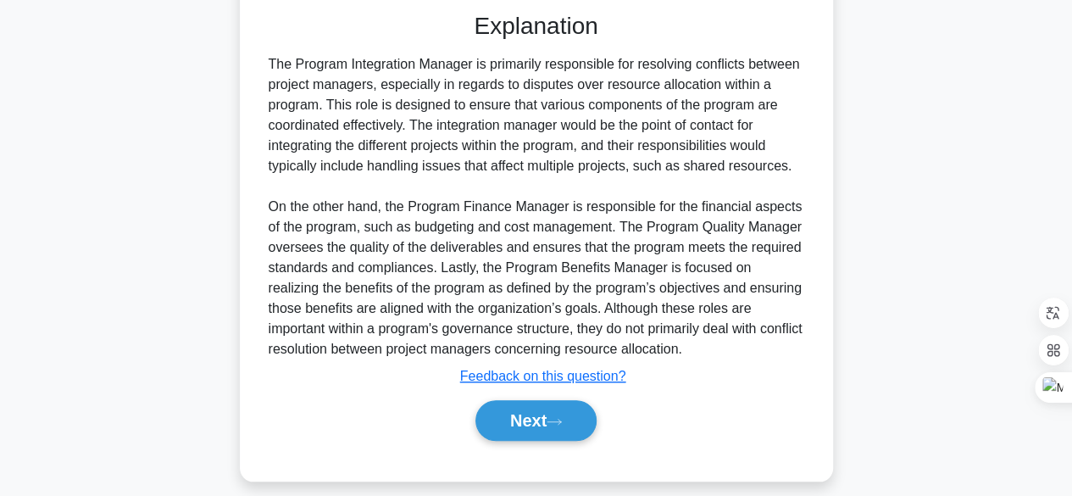
scroll to position [547, 0]
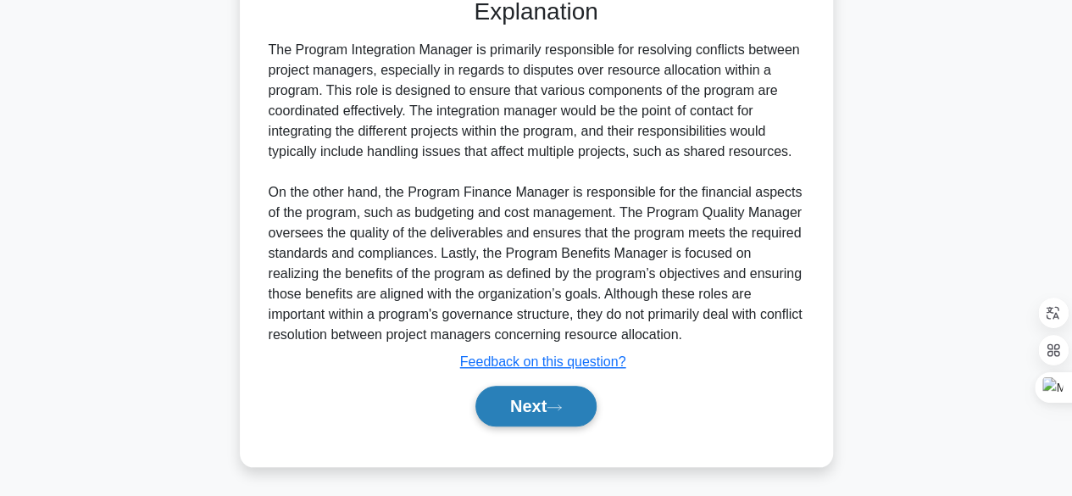
click at [527, 401] on button "Next" at bounding box center [536, 406] width 121 height 41
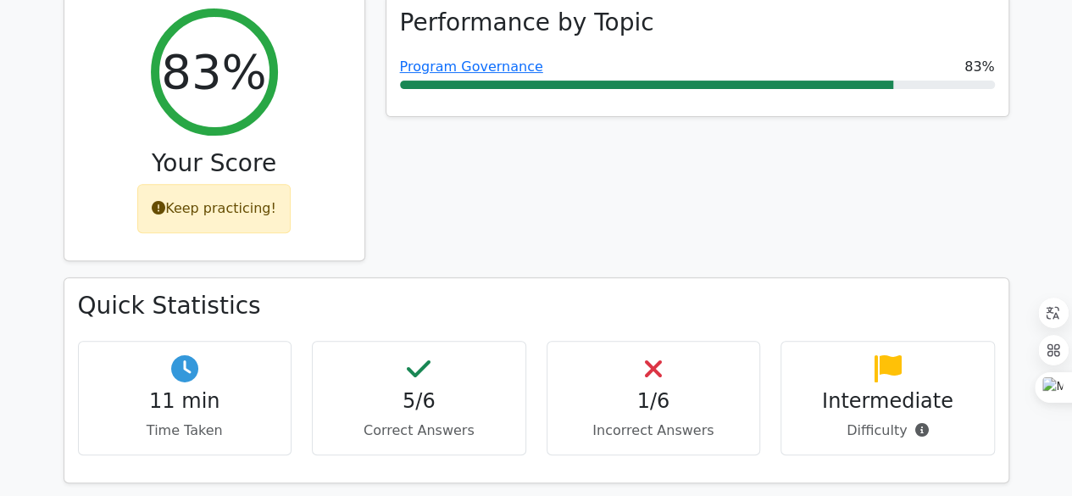
scroll to position [253, 0]
